Goal: Task Accomplishment & Management: Manage account settings

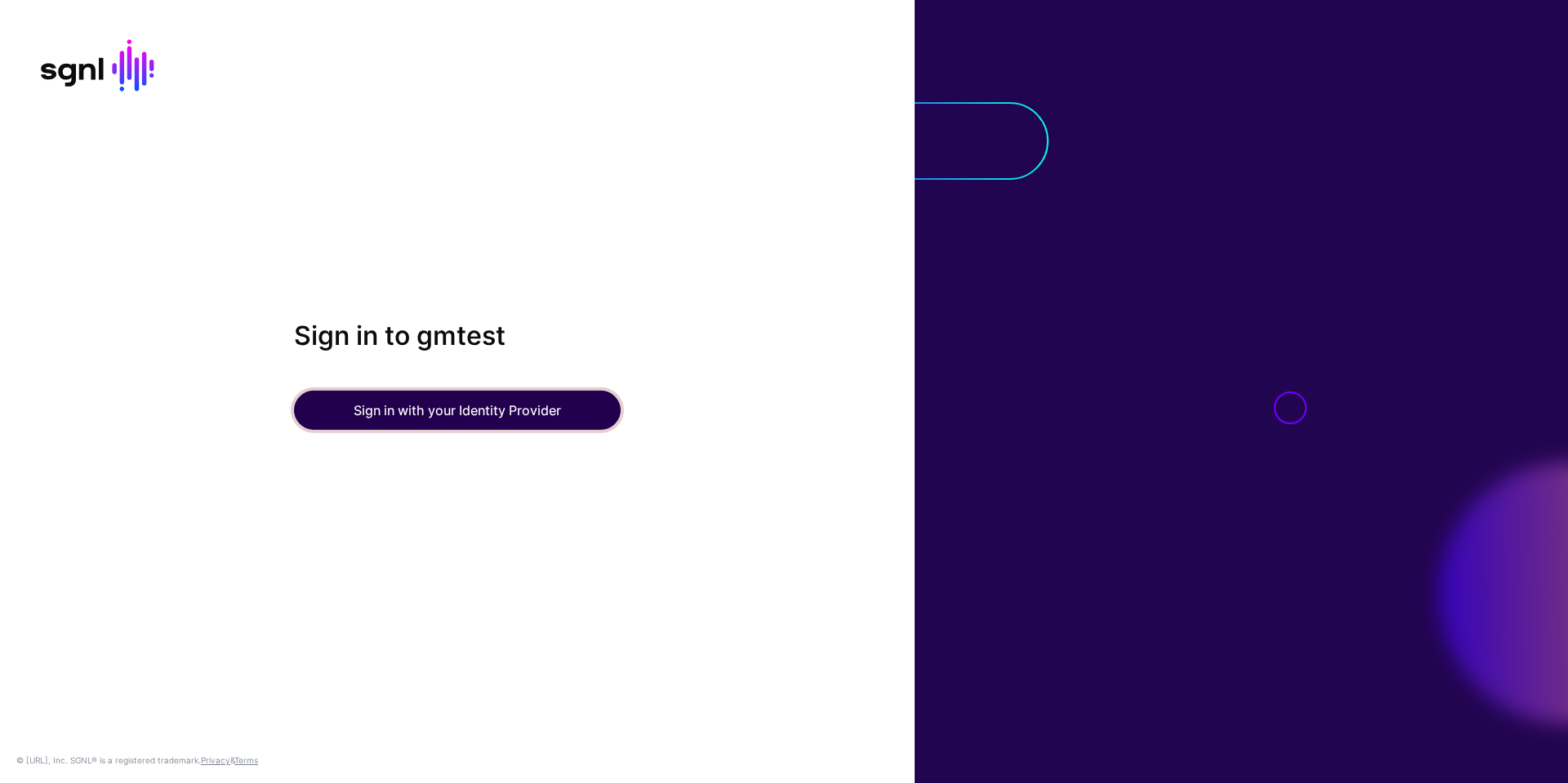
click at [464, 419] on button "Sign in with your Identity Provider" at bounding box center [457, 410] width 327 height 40
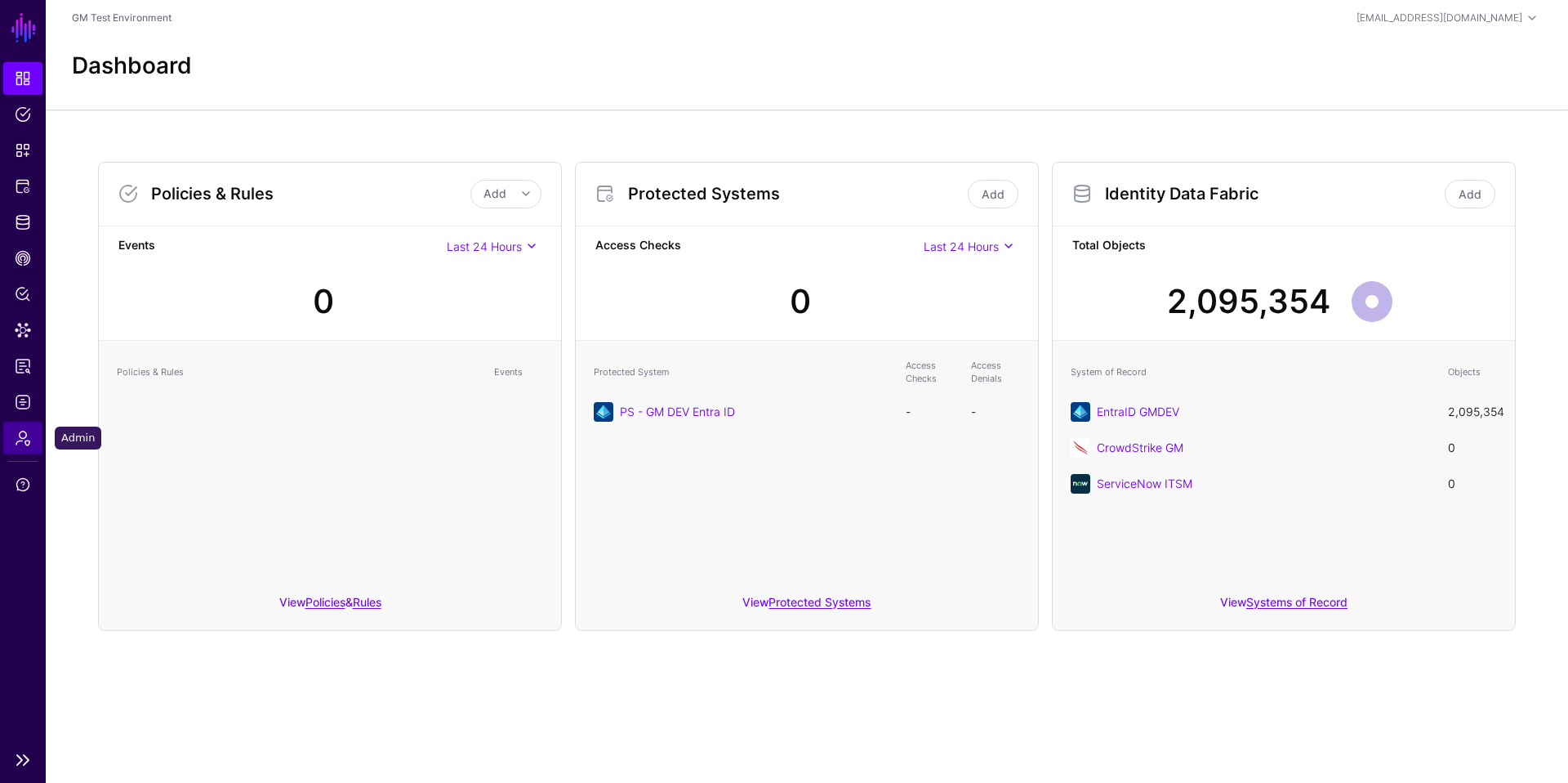
click at [19, 446] on link "Admin" at bounding box center [23, 438] width 40 height 33
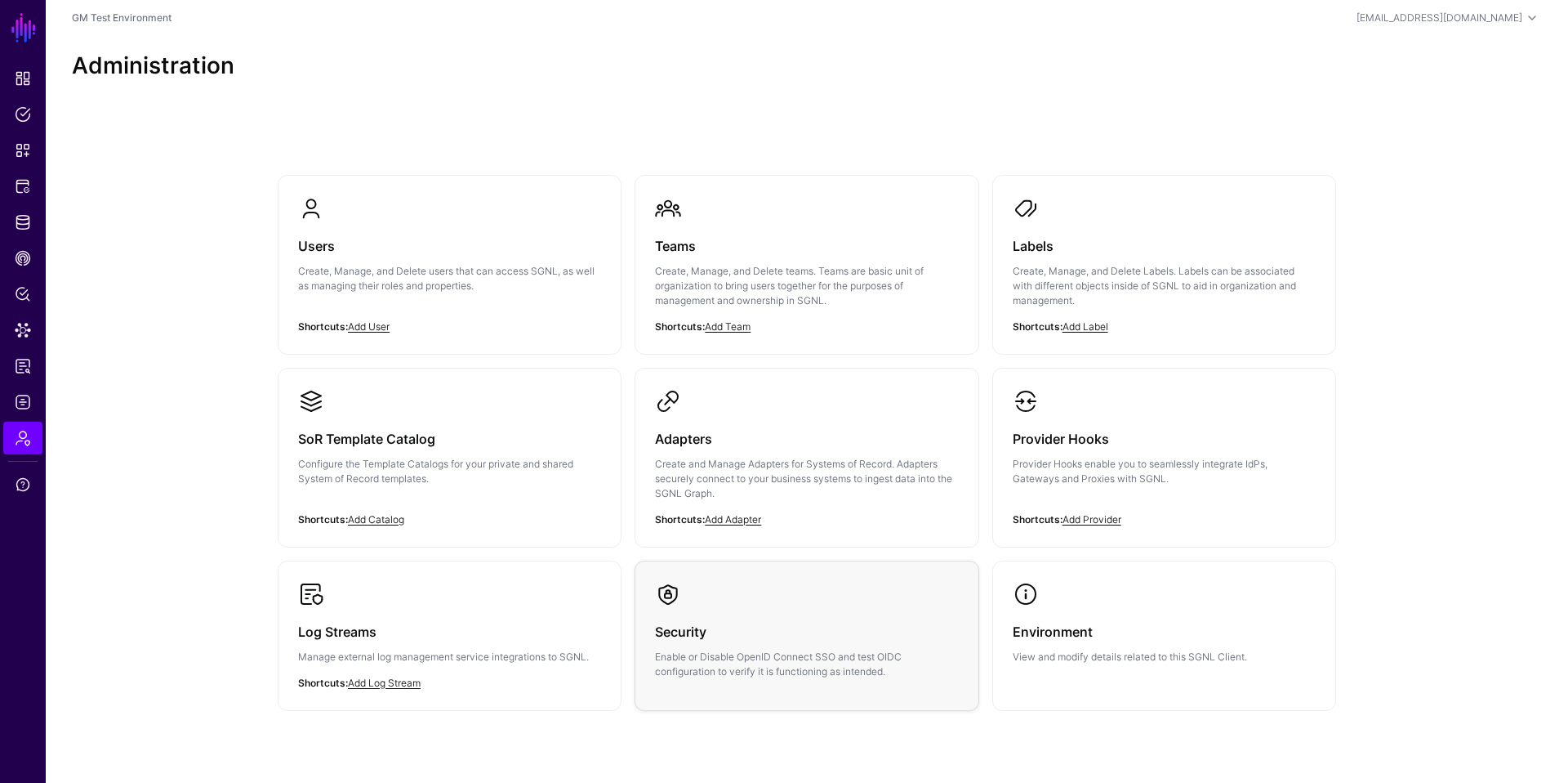
click at [701, 644] on div "Security Enable or Disable OpenID Connect SSO and test OIDC configuration to ve…" at bounding box center [806, 643] width 303 height 72
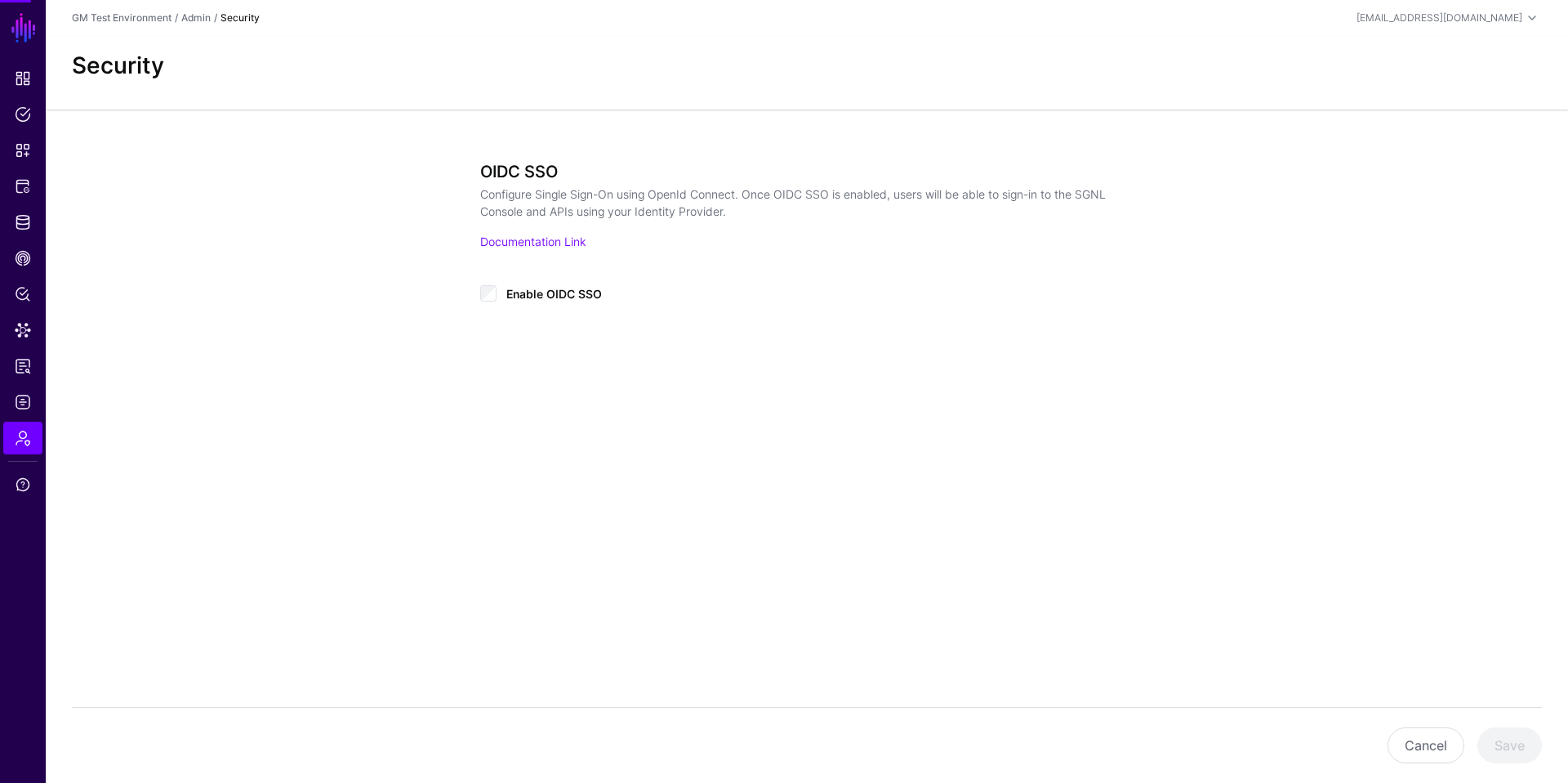
type input "**********"
